Goal: Transaction & Acquisition: Purchase product/service

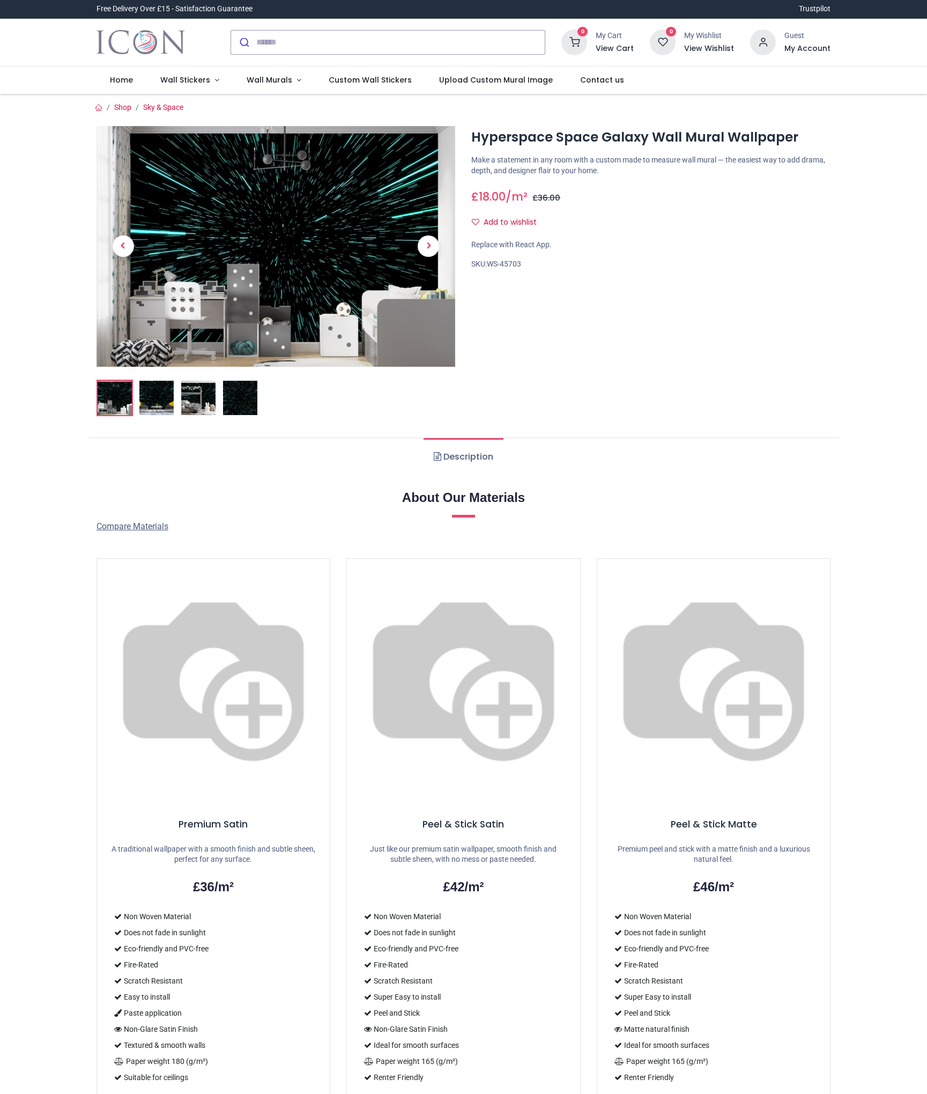
click at [619, 310] on div "Hyperspace Space Galaxy Wall Mural Wallpaper [URL][DOMAIN_NAME] [URL][DOMAIN_NA…" at bounding box center [650, 275] width 375 height 299
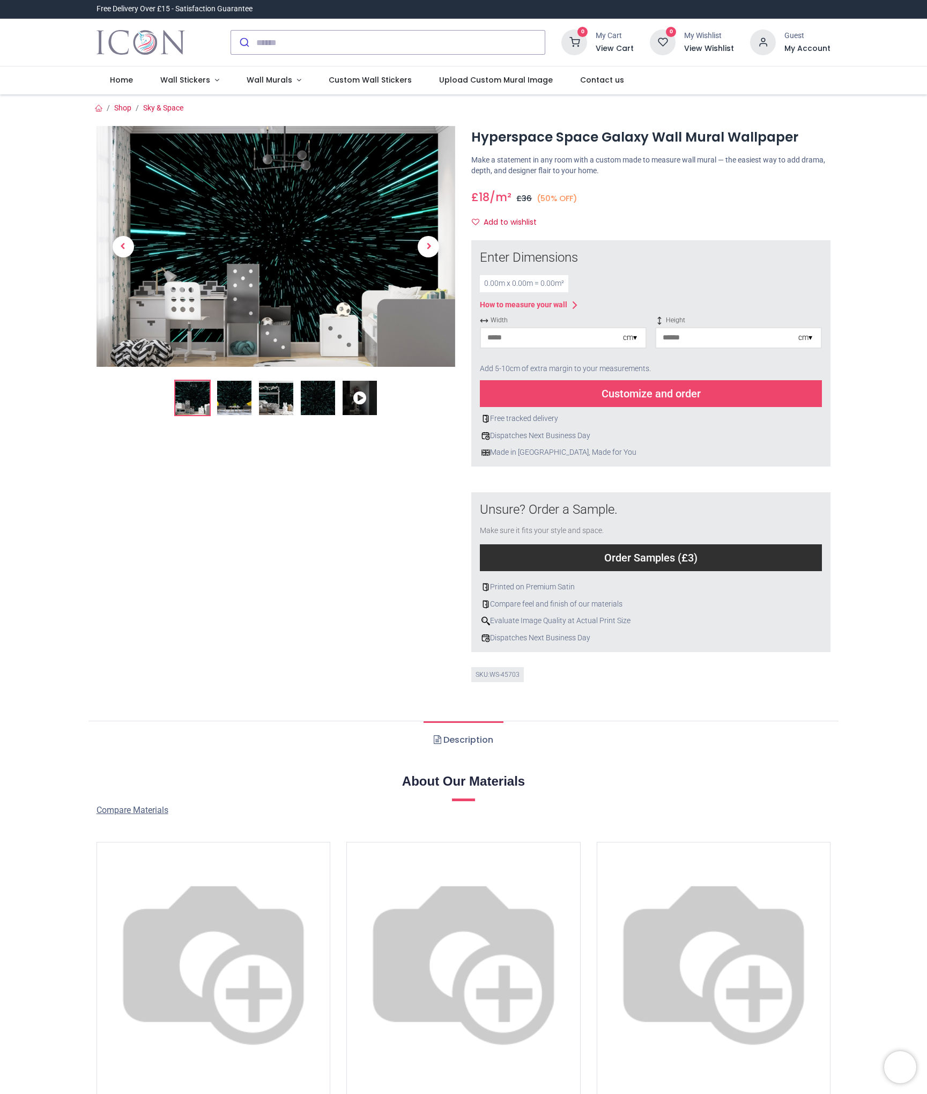
click at [522, 278] on div "0.00 m x 0.00 m = 0.00 m²" at bounding box center [524, 283] width 88 height 17
click at [521, 303] on div "How to measure your wall" at bounding box center [523, 305] width 87 height 11
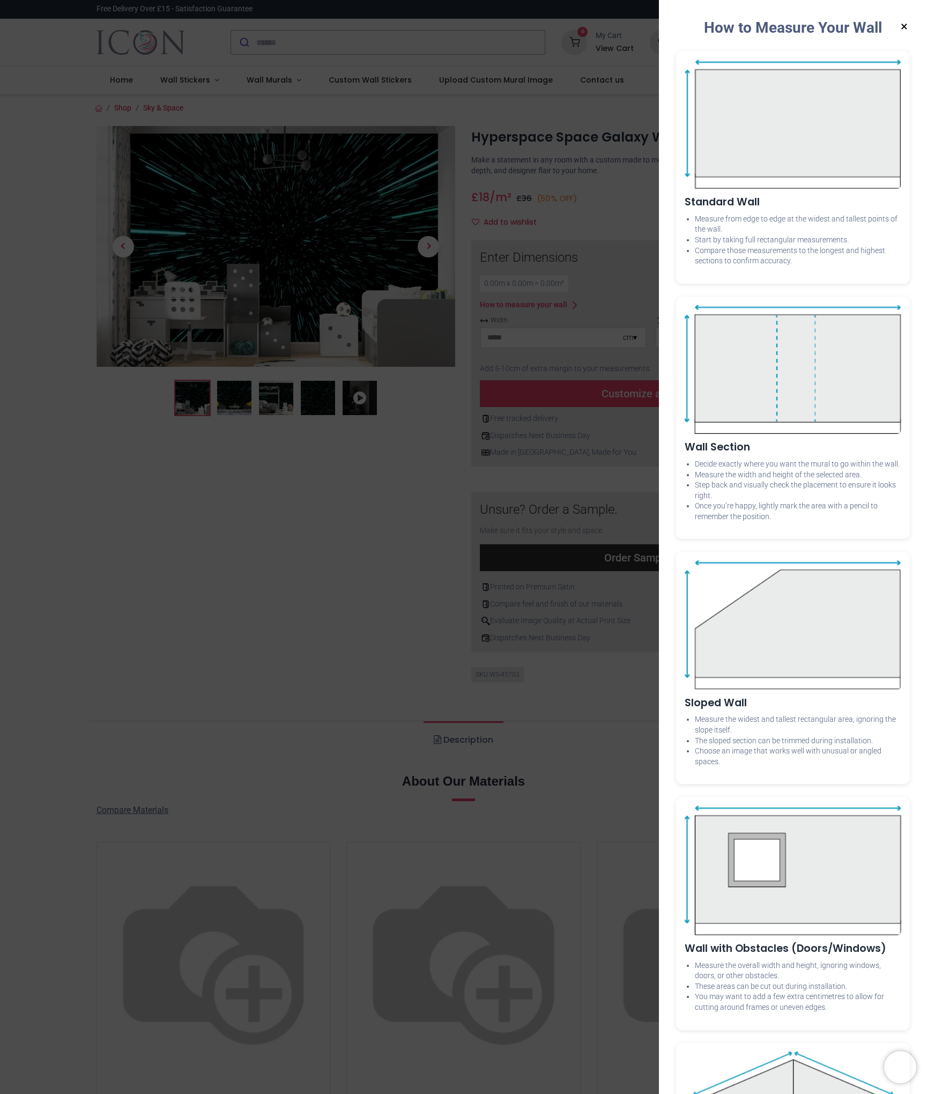
click at [357, 516] on div "× How to Measure Your Wall Standard Wall Measure from edge to edge at the wides…" at bounding box center [463, 547] width 927 height 1094
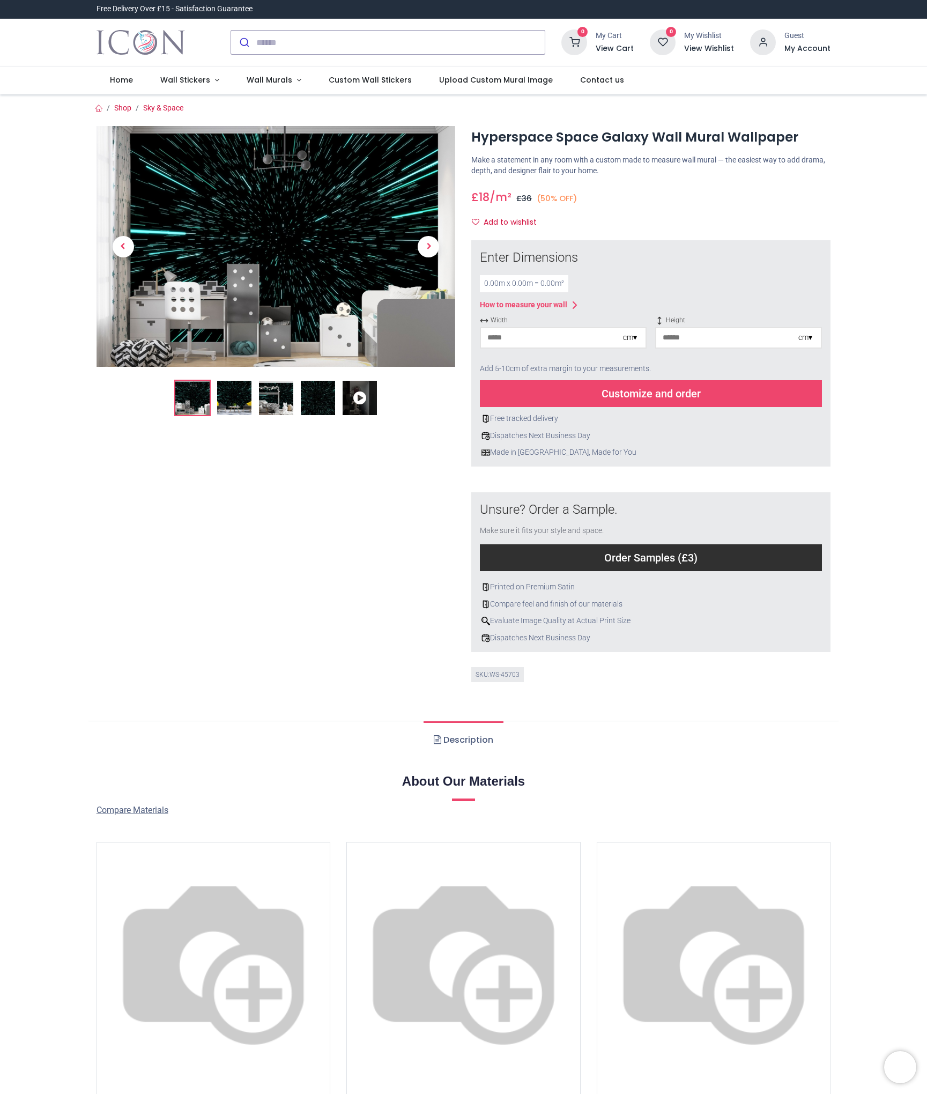
click at [514, 281] on div "0.00 m x 0.00 m = 0.00 m²" at bounding box center [524, 283] width 88 height 17
click at [517, 339] on input "number" at bounding box center [552, 337] width 142 height 19
type input "***"
click at [361, 229] on img at bounding box center [276, 246] width 359 height 241
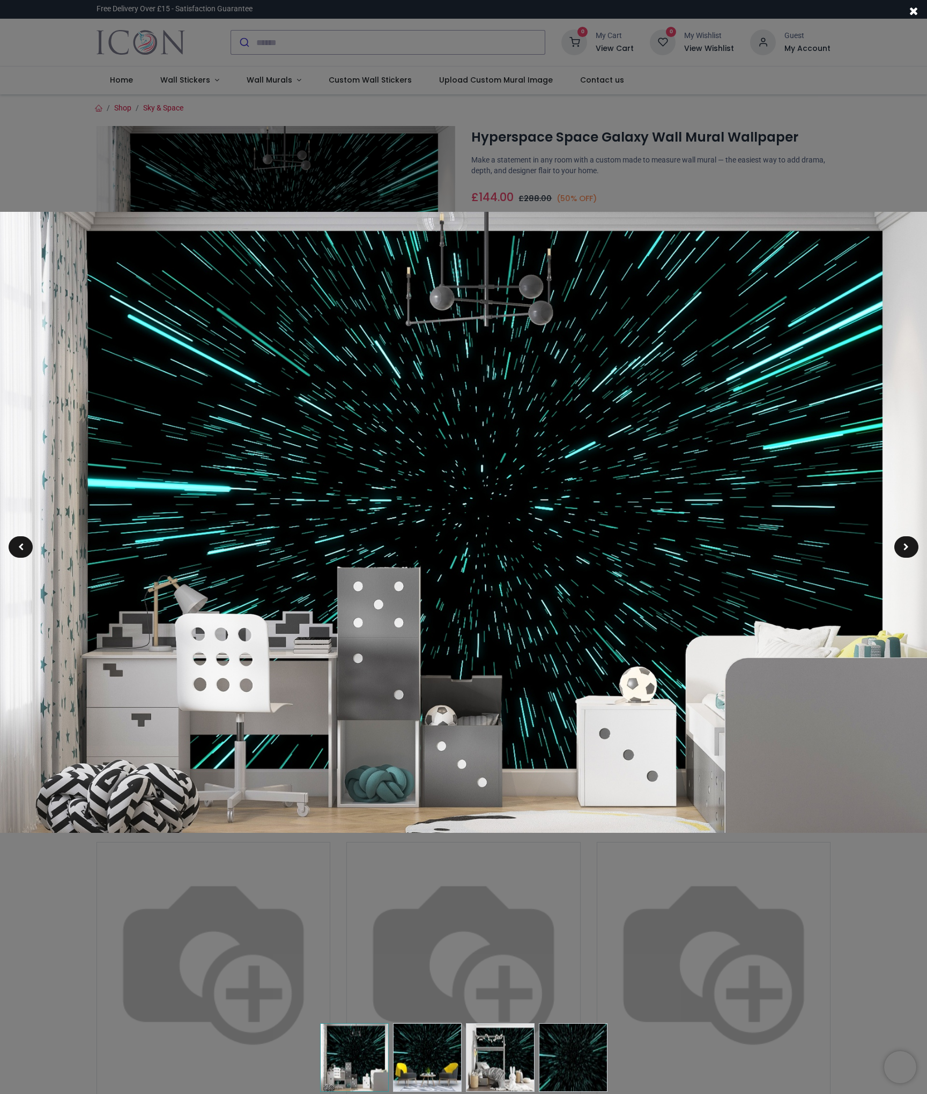
click at [613, 167] on div at bounding box center [463, 547] width 927 height 1094
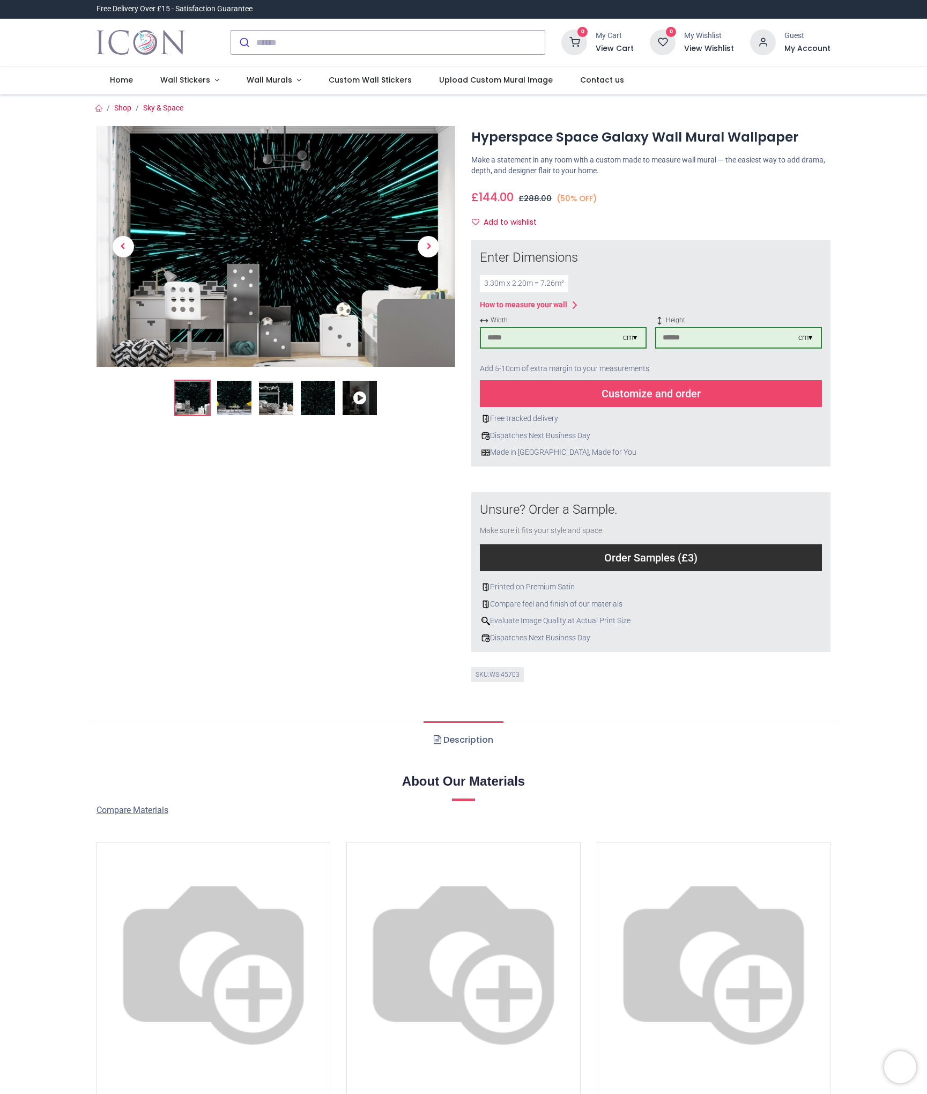
click at [562, 397] on div "Customize and order" at bounding box center [651, 393] width 342 height 27
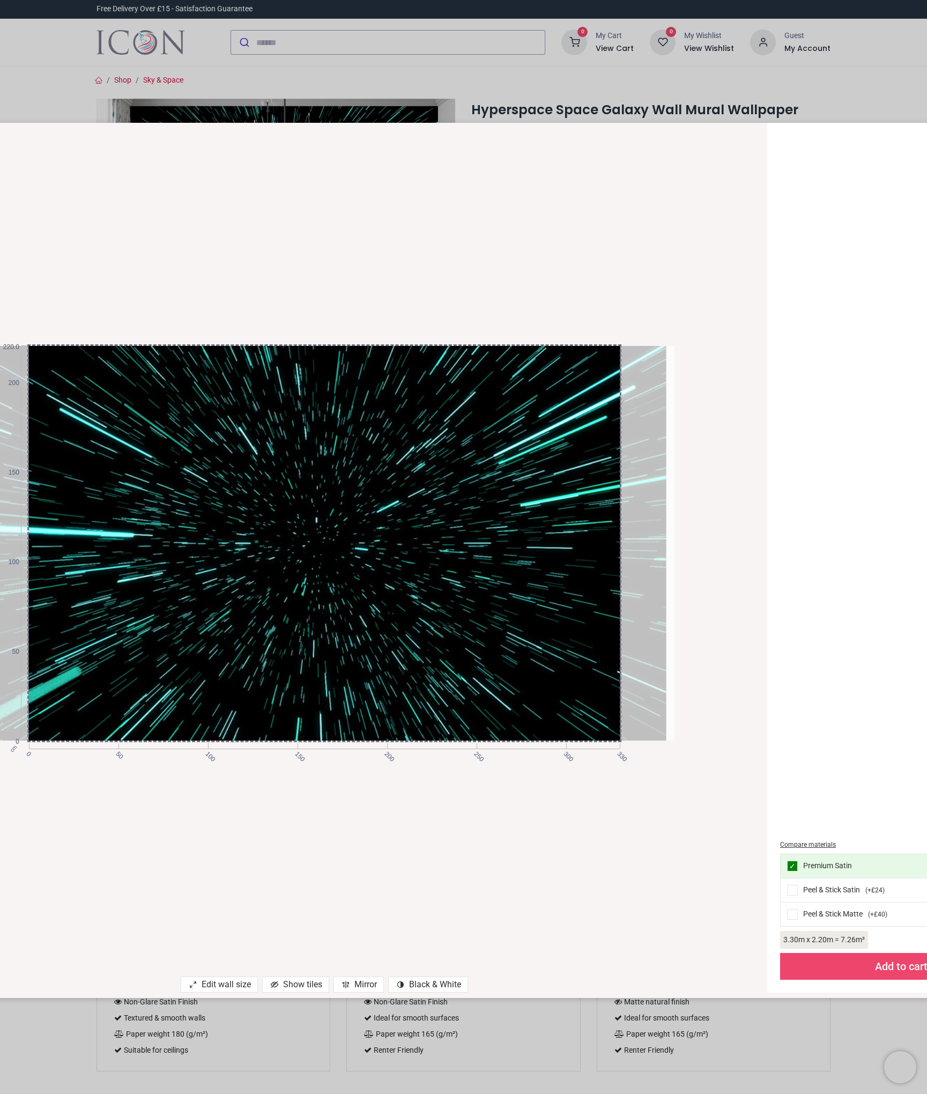
drag, startPoint x: 372, startPoint y: 518, endPoint x: 364, endPoint y: 513, distance: 9.7
click at [364, 513] on div at bounding box center [316, 543] width 700 height 394
click at [792, 887] on span at bounding box center [792, 890] width 11 height 11
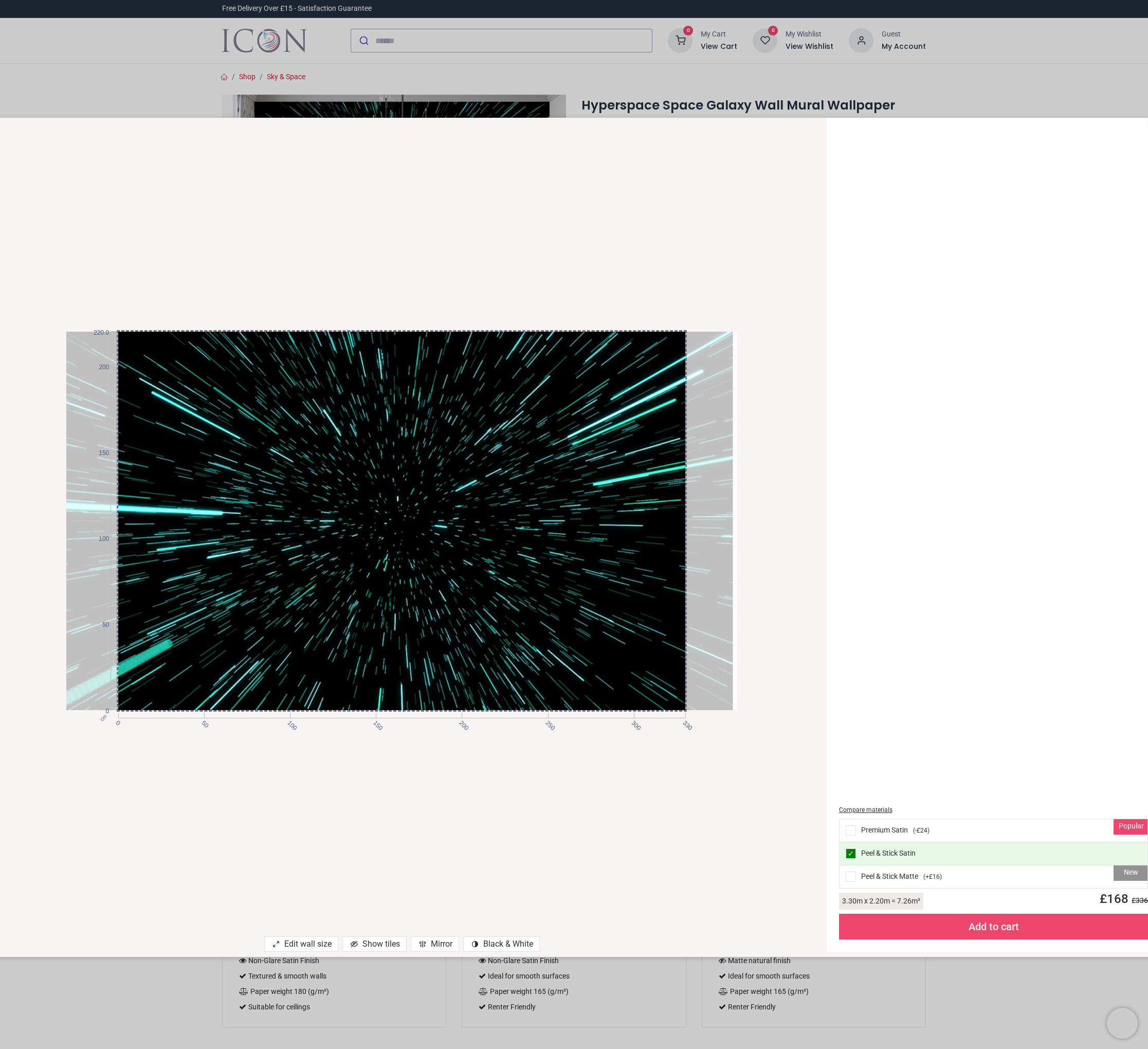
click at [364, 441] on div at bounding box center [397, 521] width 671 height 378
click at [781, 981] on div "cm 0 50 100 150 200 250 300 330 0 50 100 150 200 220.0 Edit wall size Show tile…" at bounding box center [574, 524] width 1148 height 1049
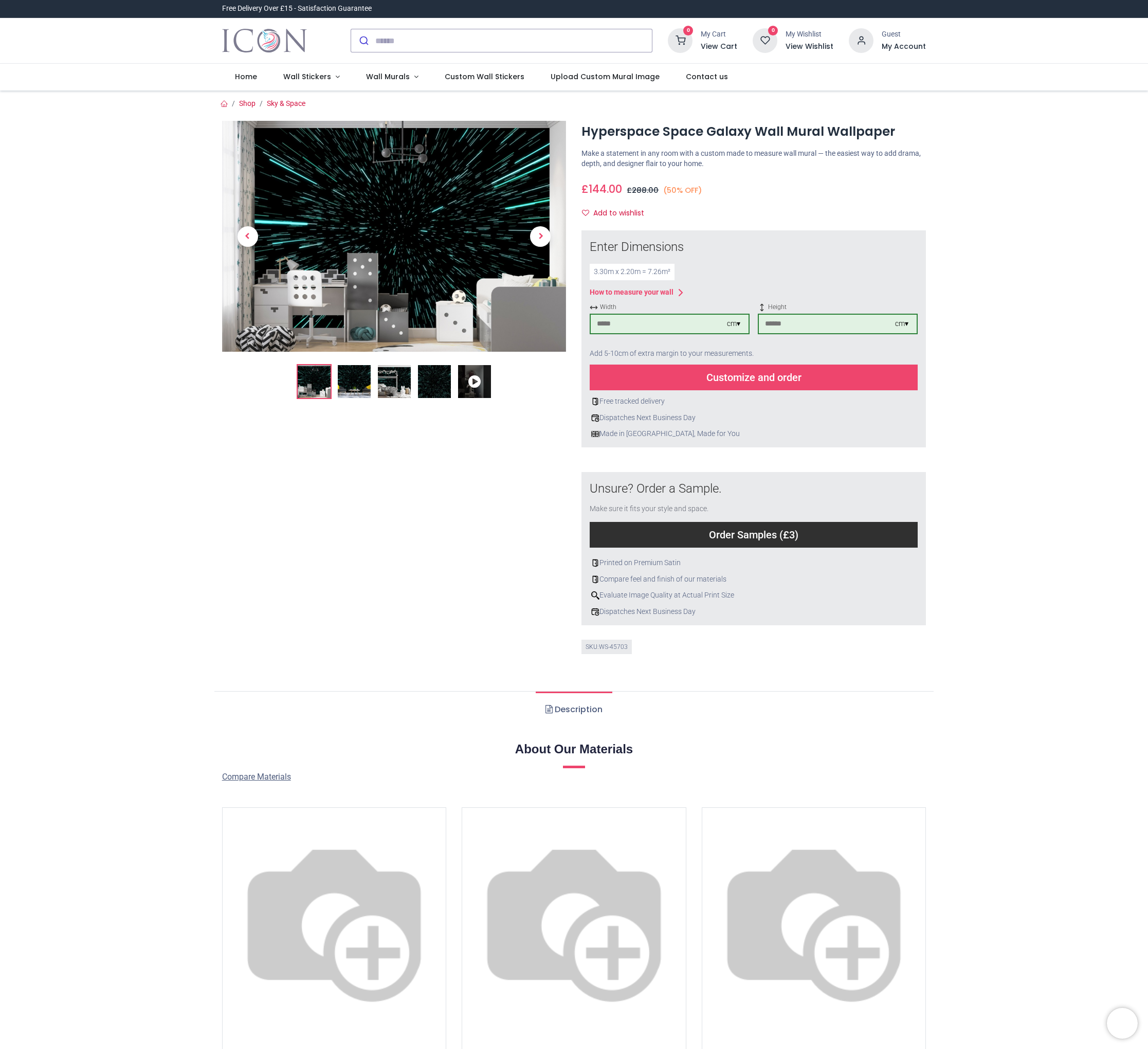
click at [809, 371] on div "Customize and order" at bounding box center [754, 377] width 328 height 26
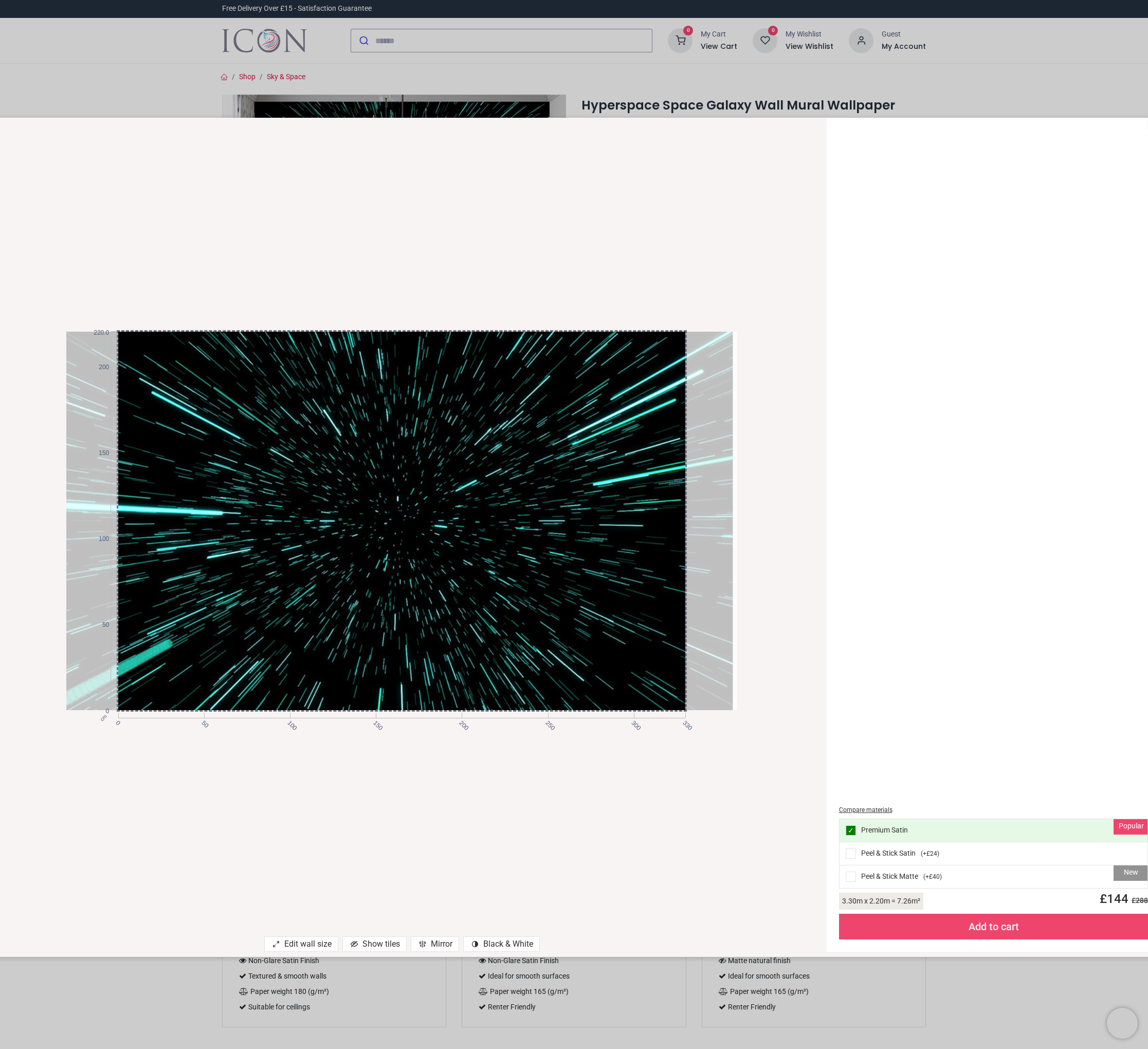
click at [857, 853] on div "Peel & Stick Satin ( +£24 )" at bounding box center [994, 853] width 309 height 23
click at [888, 930] on div "Add to cart" at bounding box center [994, 926] width 310 height 26
click at [888, 80] on div "cm 0 50 100 150 200 250 300 330 0 50 100 150 200 220.0 Edit wall size Show tile…" at bounding box center [574, 524] width 1148 height 1049
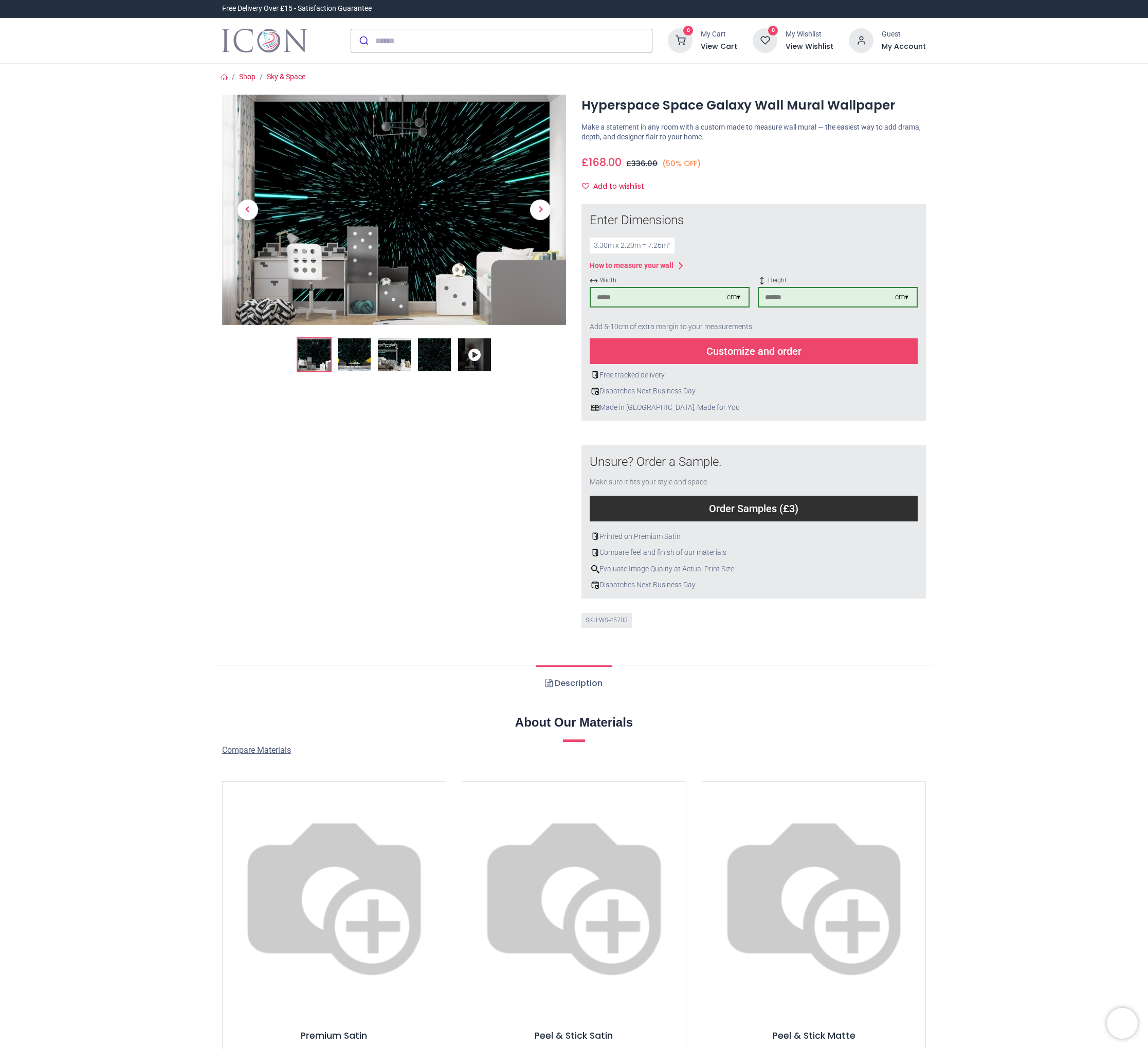
click at [400, 540] on div at bounding box center [394, 374] width 360 height 558
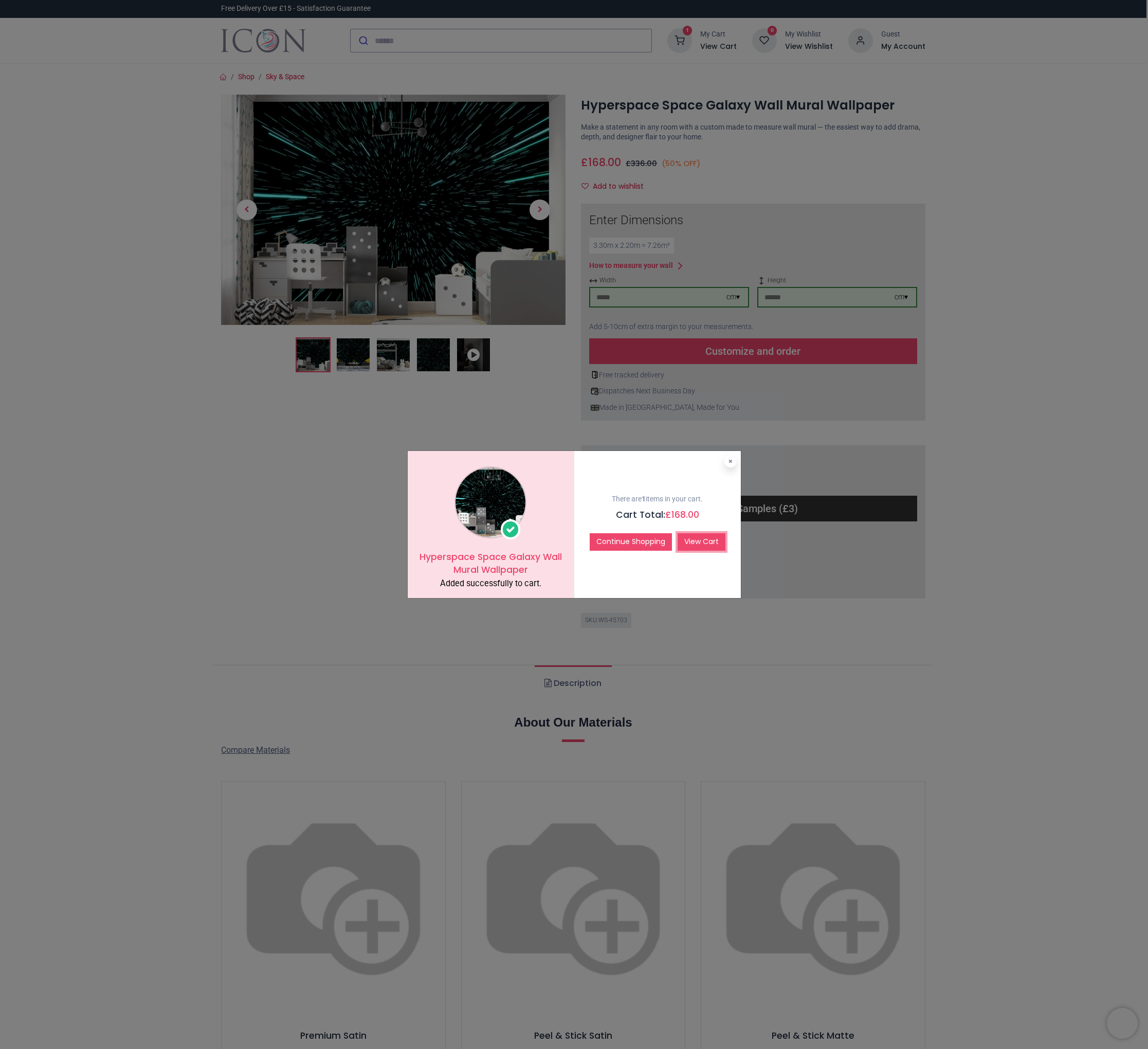
click at [709, 536] on link "View Cart" at bounding box center [702, 542] width 48 height 17
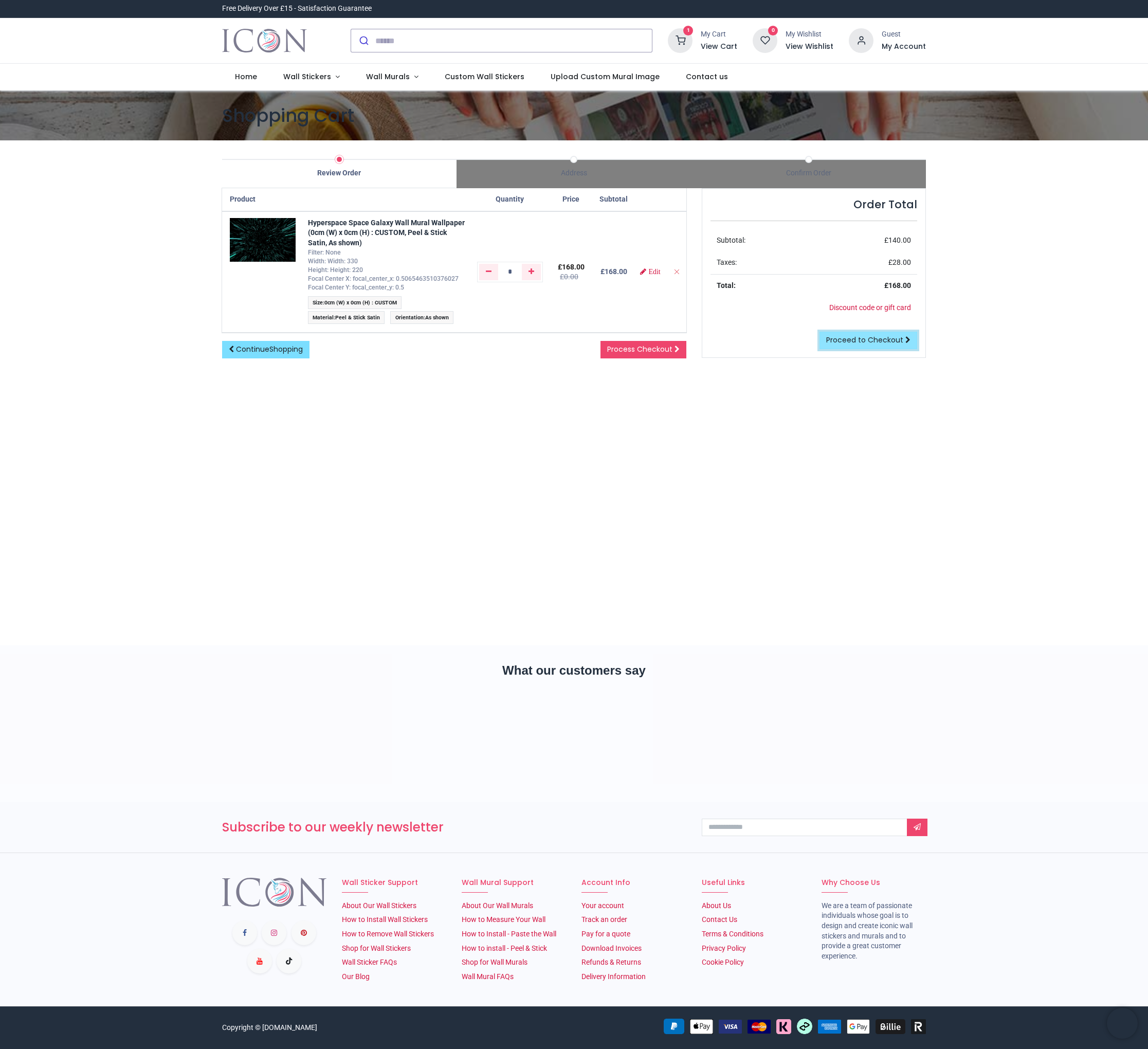
click at [888, 340] on span "Proceed to Checkout" at bounding box center [865, 339] width 77 height 11
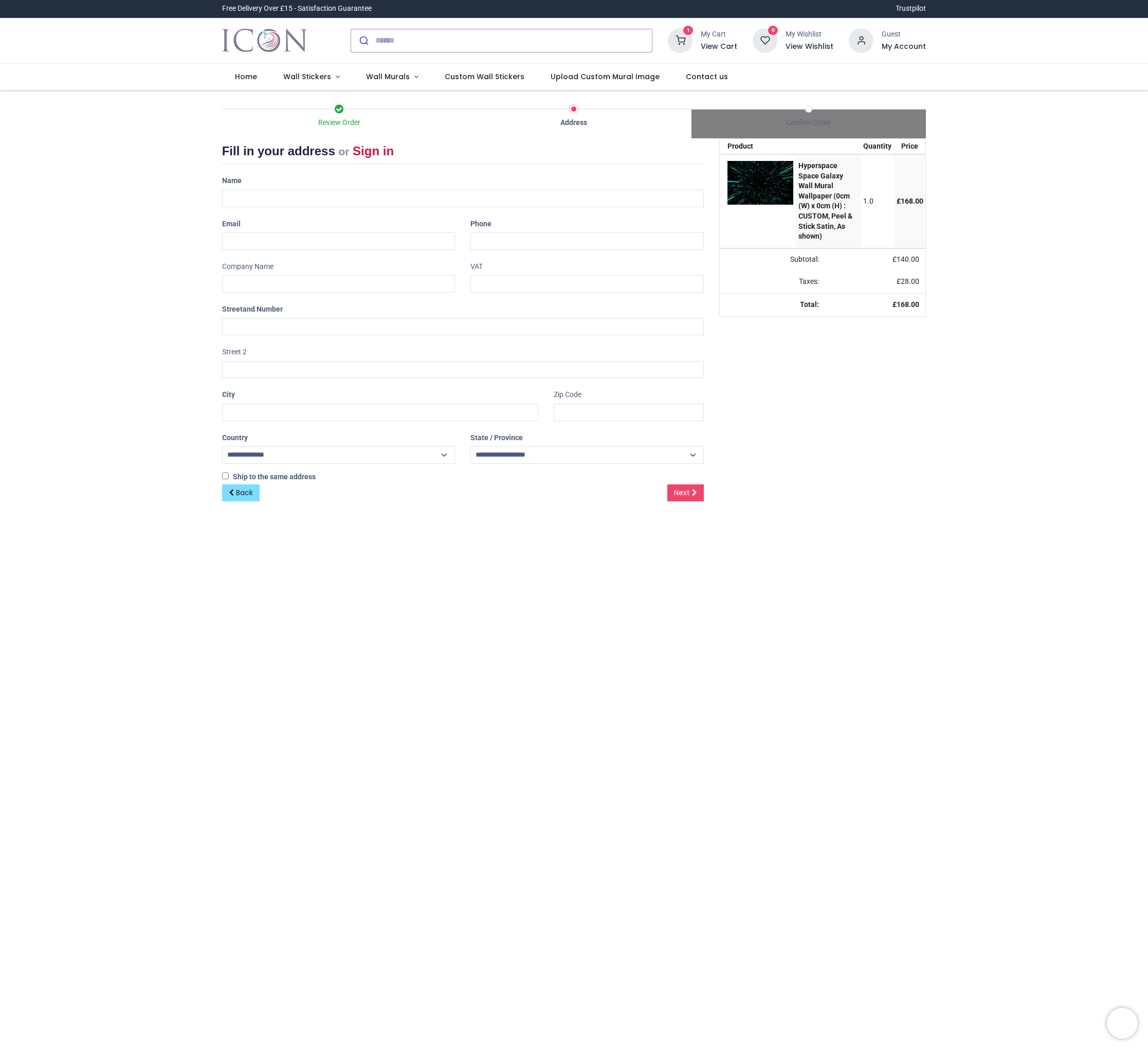
select select "***"
click at [303, 195] on input "text" at bounding box center [463, 198] width 482 height 17
type input "**********"
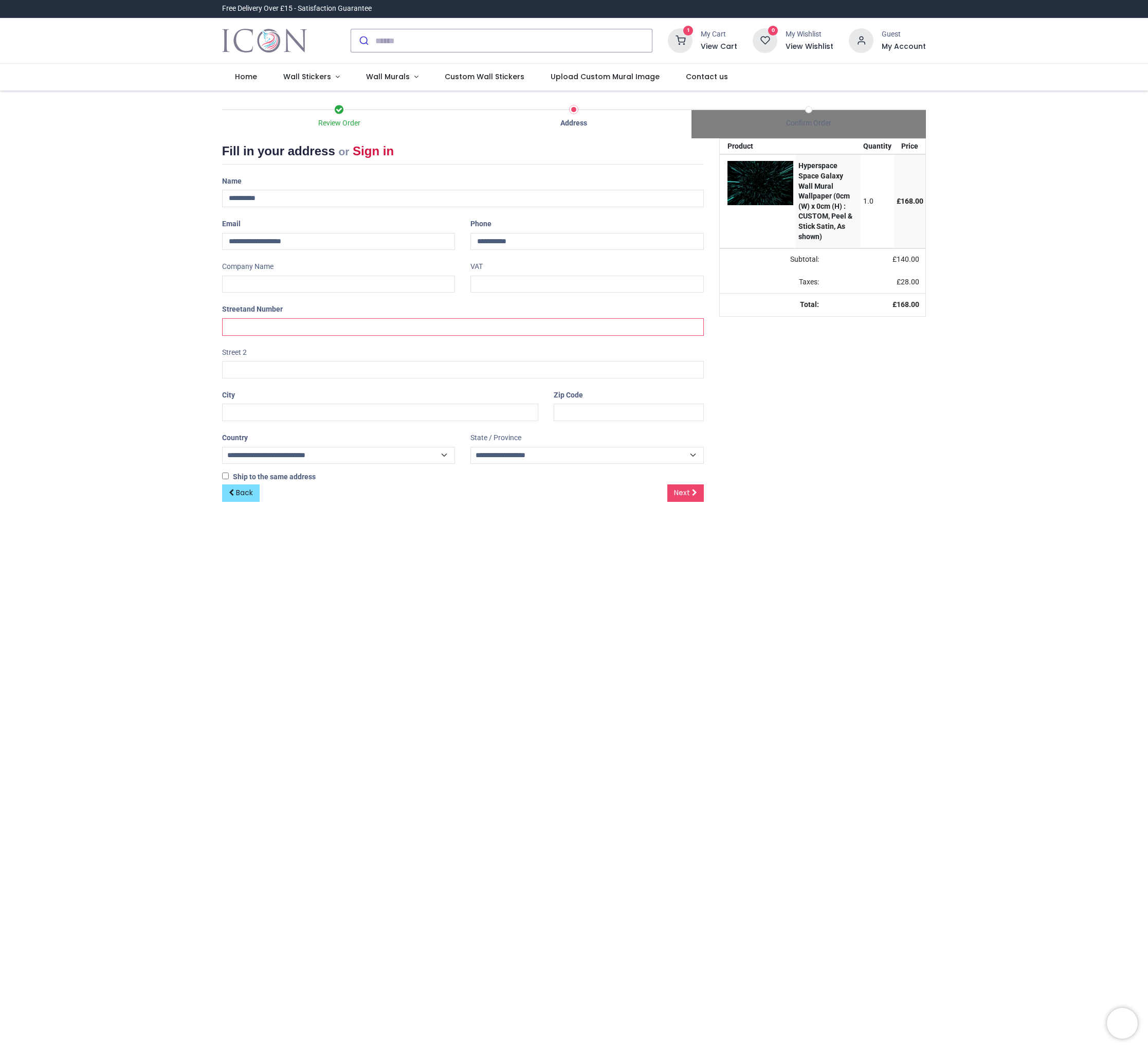
type input "**********"
type input "******"
type input "********"
click at [675, 492] on span "Next" at bounding box center [682, 492] width 16 height 11
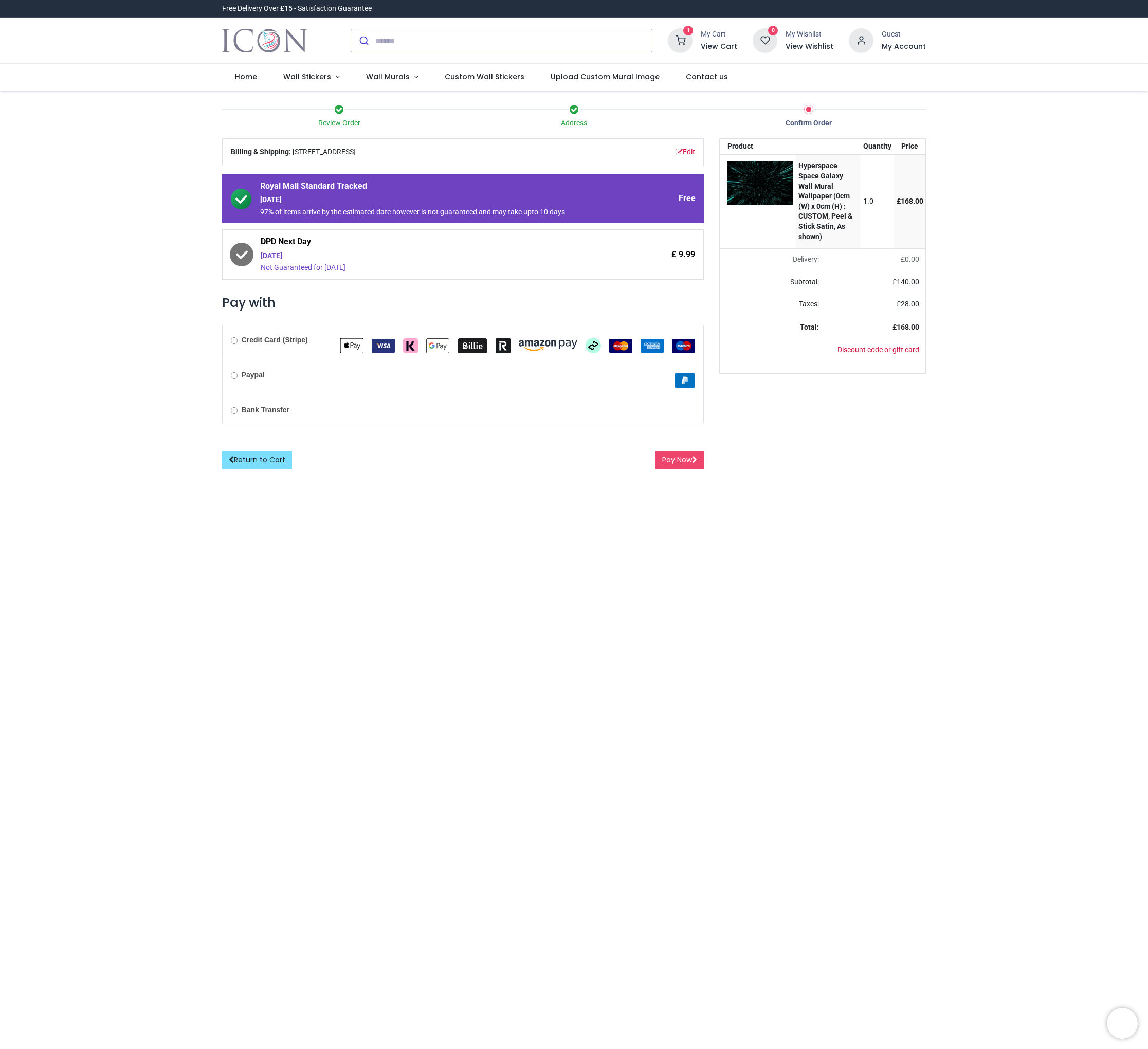
click at [253, 378] on b "Paypal" at bounding box center [253, 375] width 23 height 9
click at [715, 450] on div "Your order: £ 168.00 Product Quantity Price Hyperspace Space Galaxy Wall Mural …" at bounding box center [823, 303] width 223 height 331
click at [680, 456] on button "Pay Now" at bounding box center [680, 460] width 48 height 17
